Goal: Find specific fact: Find specific page/section

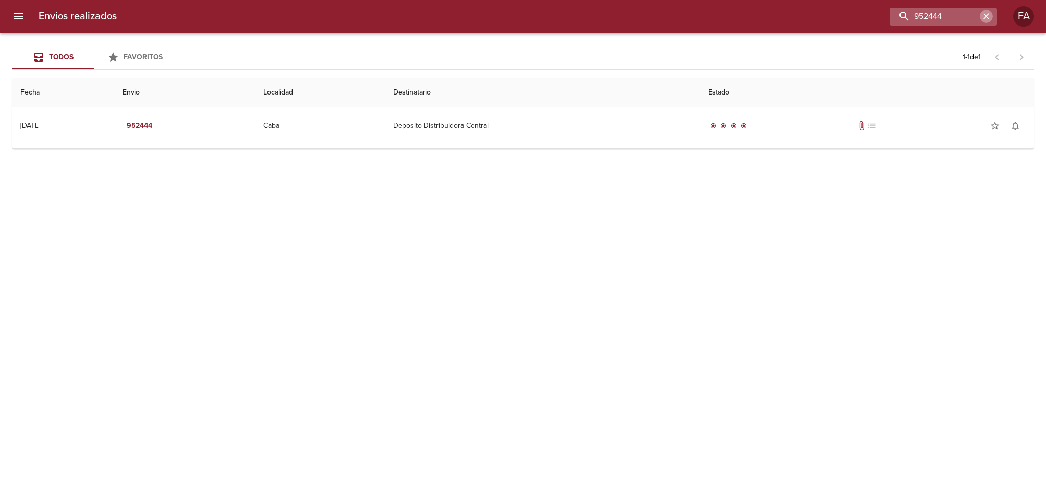
click at [986, 14] on icon "button" at bounding box center [986, 16] width 10 height 10
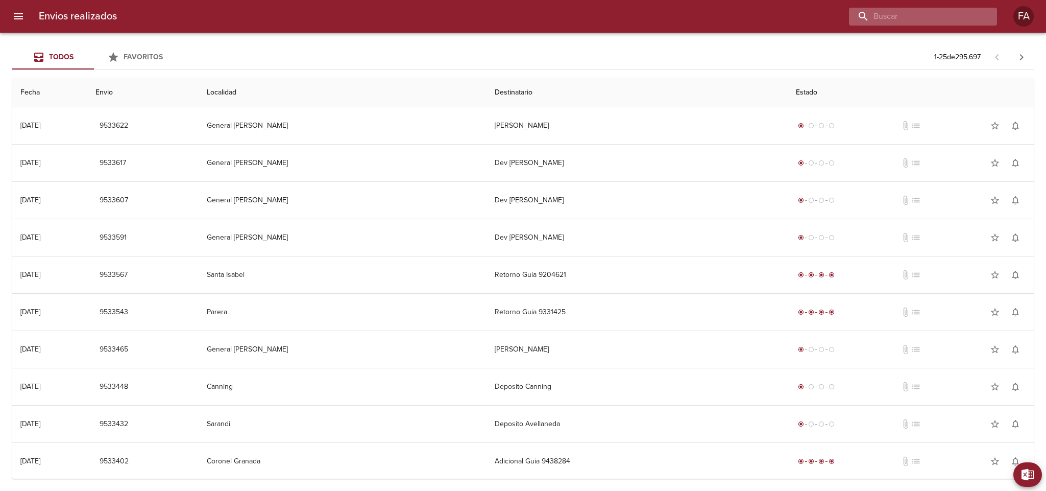
click at [947, 23] on input "buscar" at bounding box center [914, 17] width 131 height 18
paste input "[PERSON_NAME] [PERSON_NAME]"
type input "[PERSON_NAME] [PERSON_NAME]"
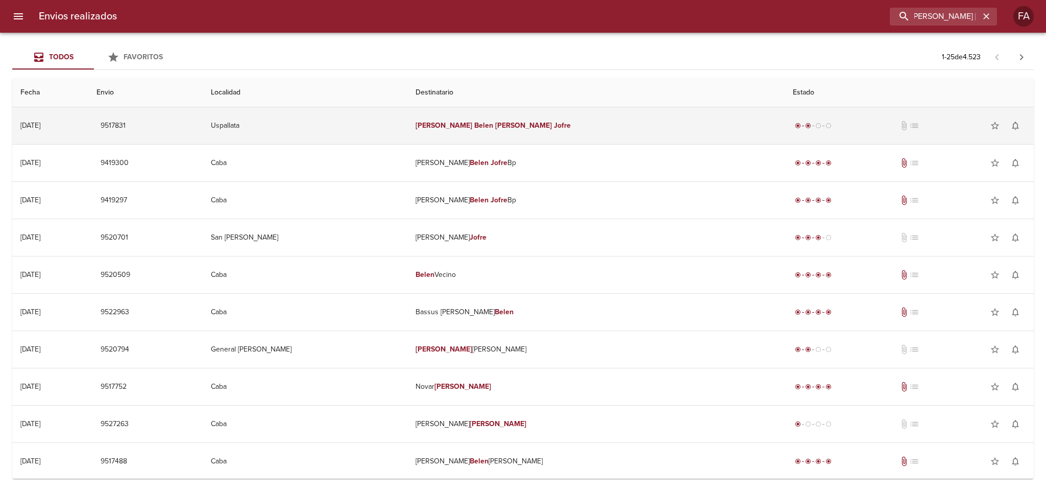
click at [605, 139] on td "[PERSON_NAME] [PERSON_NAME]" at bounding box center [595, 125] width 377 height 37
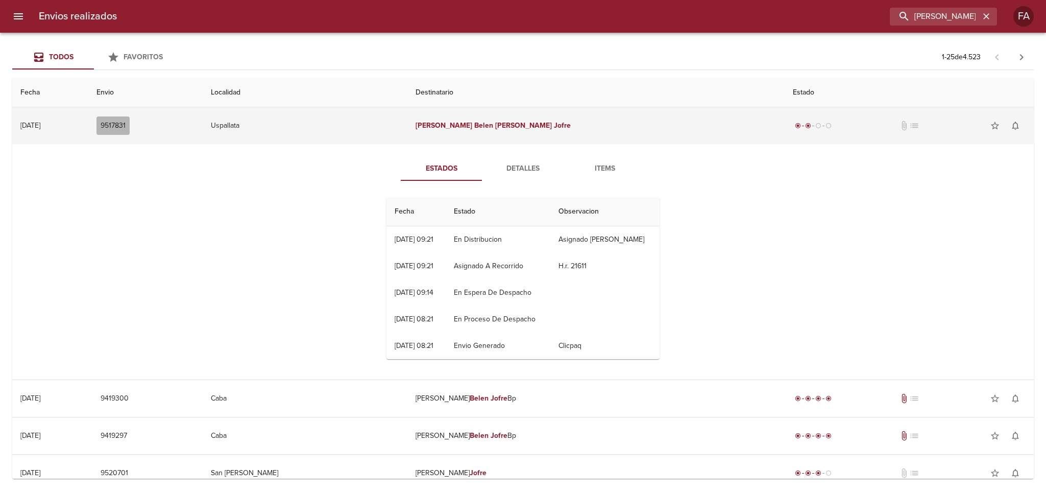
click at [126, 123] on span "9517831" at bounding box center [113, 125] width 25 height 13
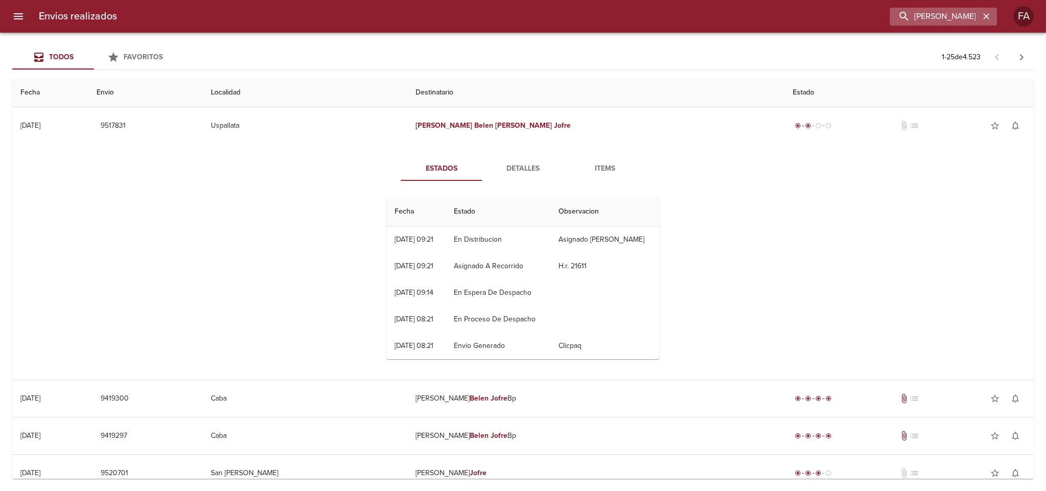
drag, startPoint x: 990, startPoint y: 16, endPoint x: 971, endPoint y: 18, distance: 18.6
click at [987, 16] on icon "button" at bounding box center [986, 16] width 10 height 10
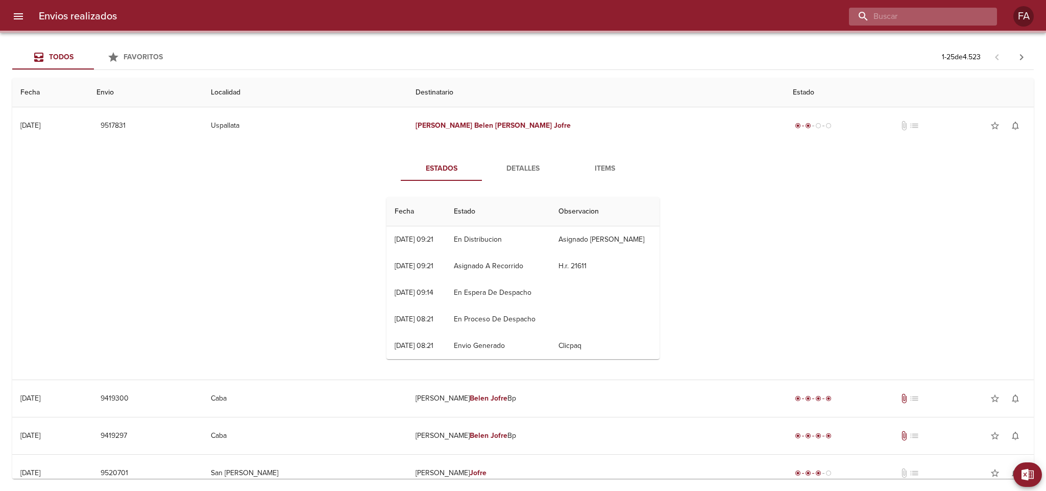
click at [970, 19] on input "buscar" at bounding box center [914, 17] width 131 height 18
paste input "[PERSON_NAME]"
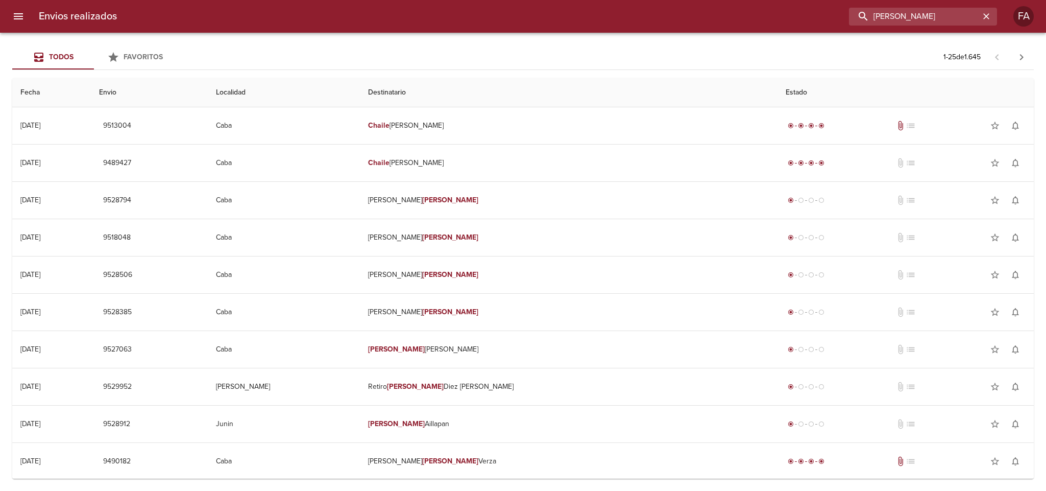
type input "[PERSON_NAME]"
